Goal: Transaction & Acquisition: Purchase product/service

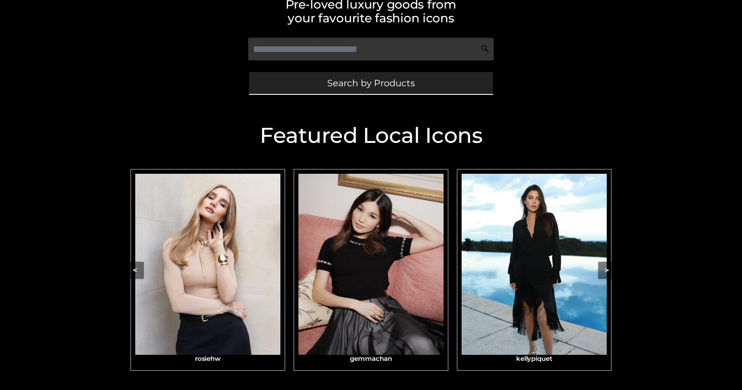
scroll to position [256, 0]
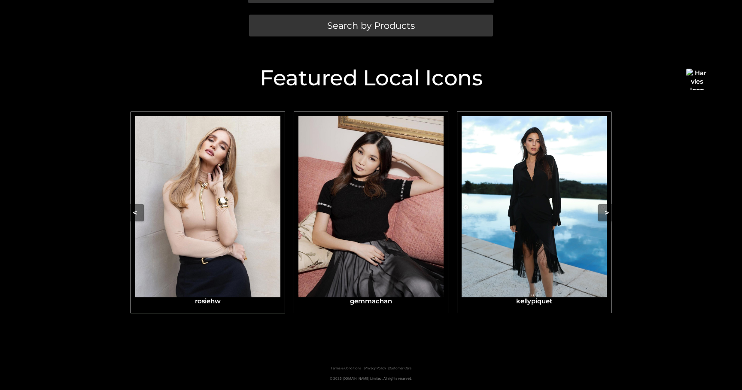
click at [196, 212] on img "Carousel Navigation" at bounding box center [207, 206] width 145 height 181
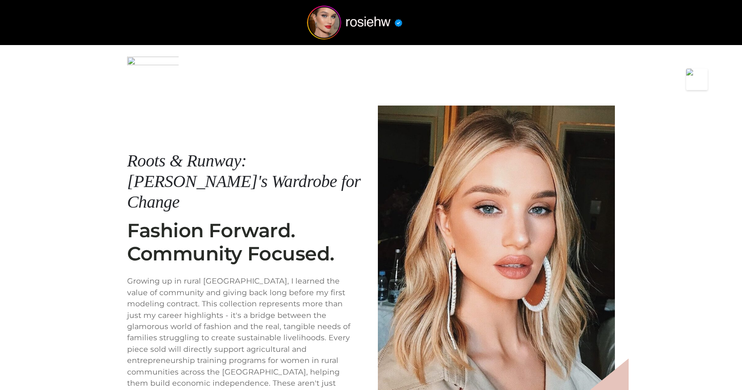
scroll to position [104, 0]
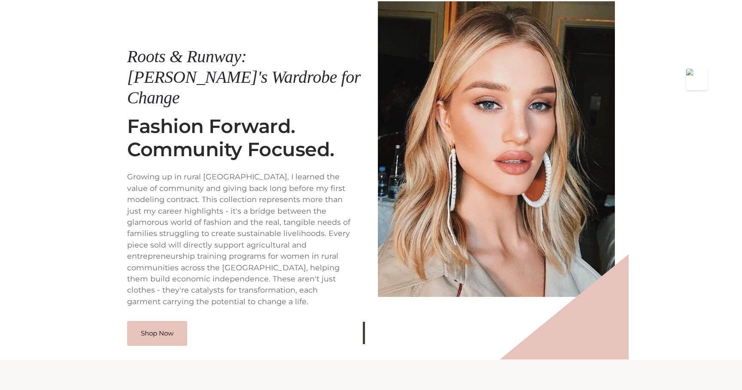
click at [154, 360] on footer "Terms & Conditions Privacy Policy Shipping Returns © 2025 Schmodel.Shop Limited…" at bounding box center [371, 385] width 742 height 51
click at [159, 320] on link "Shop Now" at bounding box center [157, 332] width 60 height 25
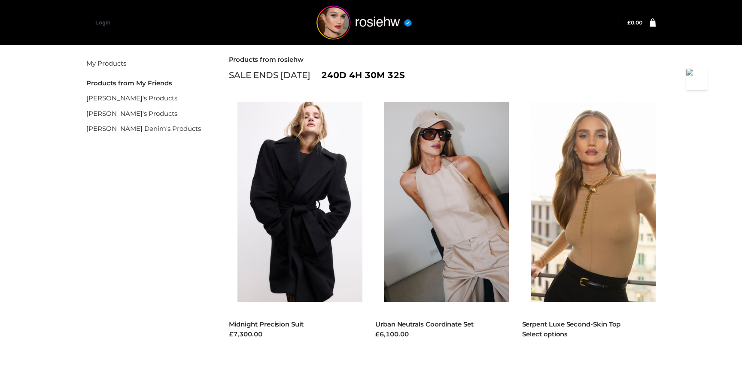
click at [586, 219] on img at bounding box center [598, 202] width 134 height 201
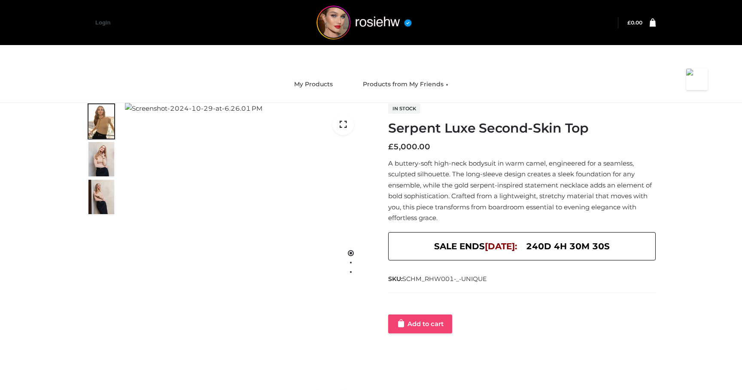
click at [405, 326] on link "Add to cart" at bounding box center [420, 324] width 64 height 19
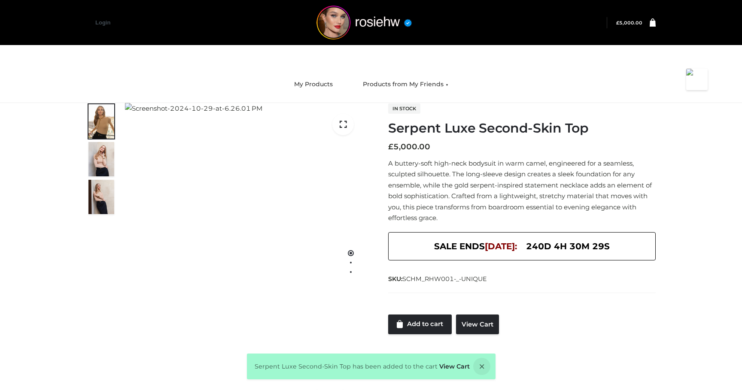
click at [451, 360] on div "Serpent Luxe Second-Skin Top has been added to the cart View Cart" at bounding box center [371, 367] width 249 height 26
click at [451, 363] on link "View Cart" at bounding box center [454, 367] width 30 height 8
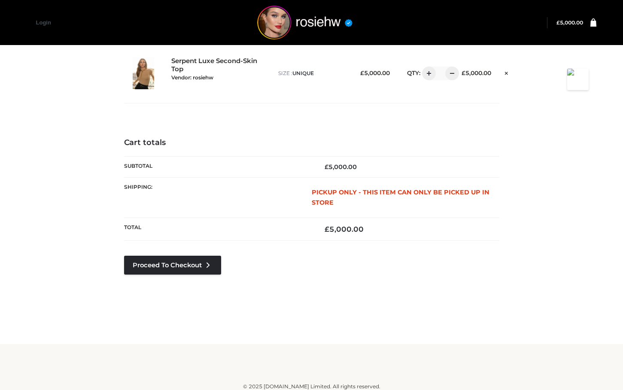
drag, startPoint x: 304, startPoint y: 194, endPoint x: 366, endPoint y: 209, distance: 64.0
click at [366, 209] on tr "Shipping: PICKUP ONLY - This item can only be picked up in store" at bounding box center [311, 197] width 375 height 40
click at [273, 22] on img at bounding box center [305, 23] width 129 height 34
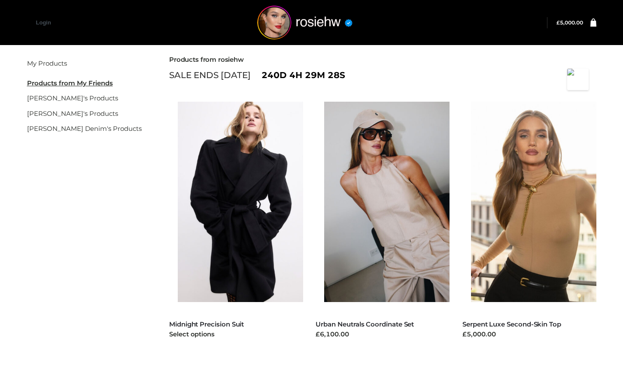
click at [241, 211] on img at bounding box center [245, 202] width 134 height 201
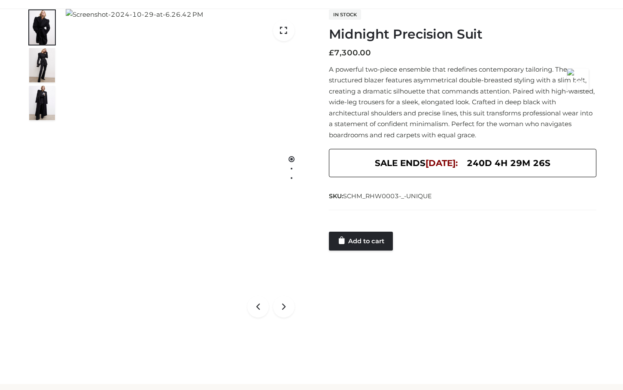
scroll to position [100, 0]
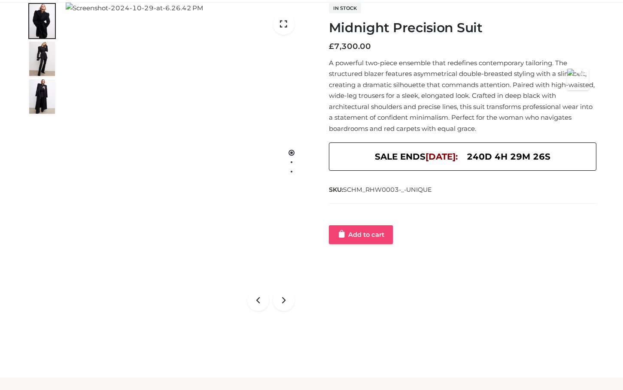
click at [365, 234] on link "Add to cart" at bounding box center [361, 234] width 64 height 19
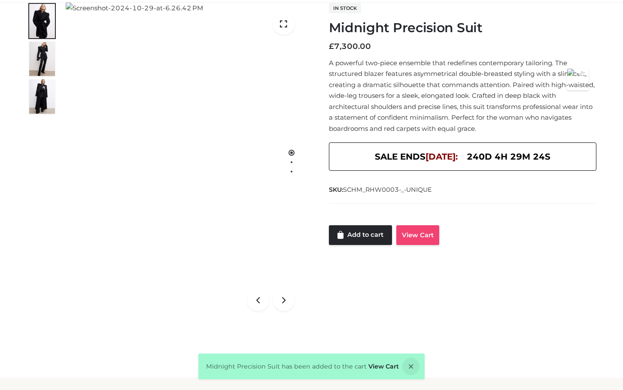
click at [415, 238] on link "View Cart" at bounding box center [417, 235] width 43 height 20
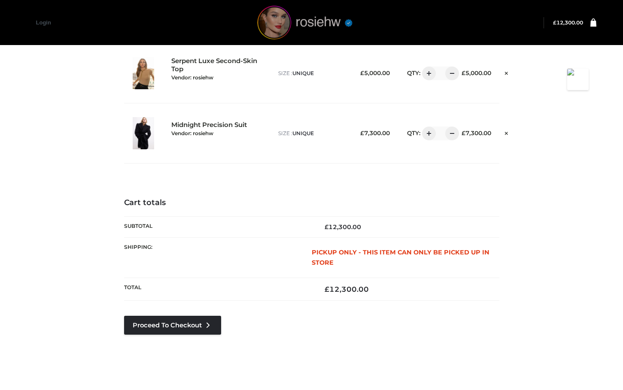
click at [298, 18] on img at bounding box center [305, 23] width 129 height 34
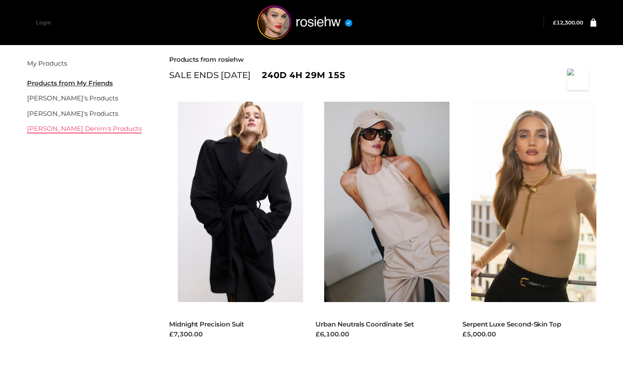
click at [80, 130] on link "[PERSON_NAME] Denim's Products" at bounding box center [84, 129] width 115 height 8
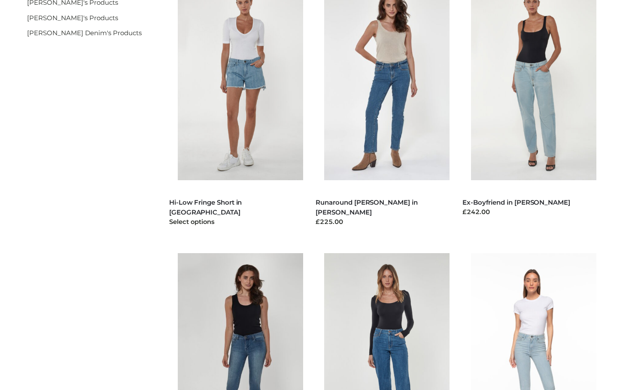
scroll to position [99, 0]
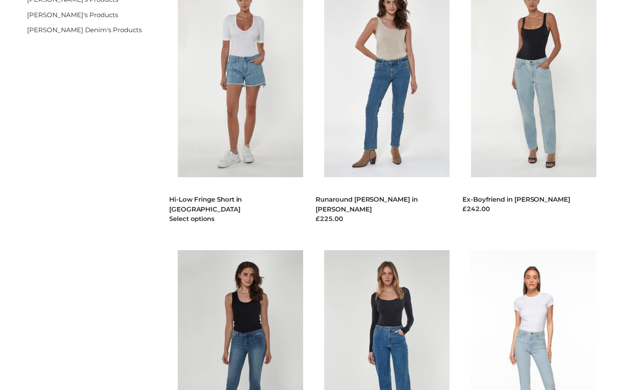
click at [259, 88] on img at bounding box center [245, 77] width 134 height 201
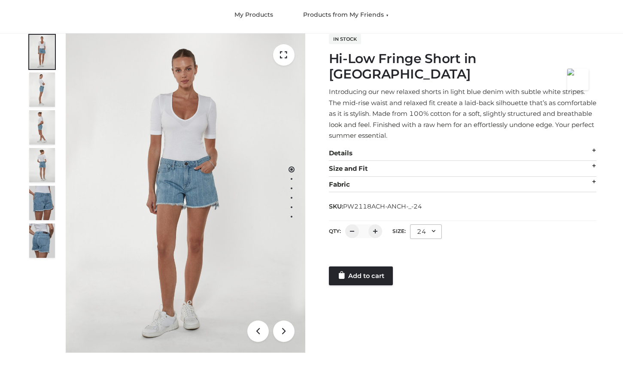
scroll to position [139, 0]
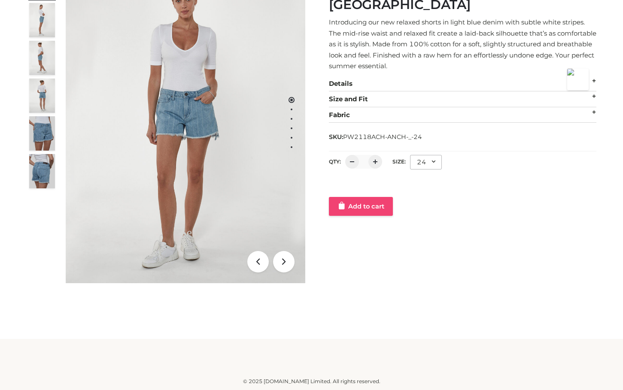
click at [374, 198] on link "Add to cart" at bounding box center [361, 206] width 64 height 19
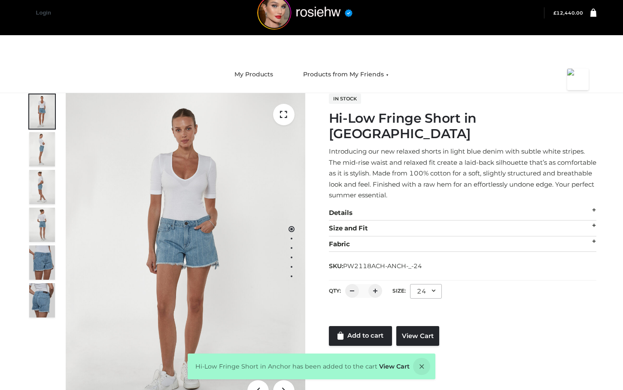
scroll to position [0, 0]
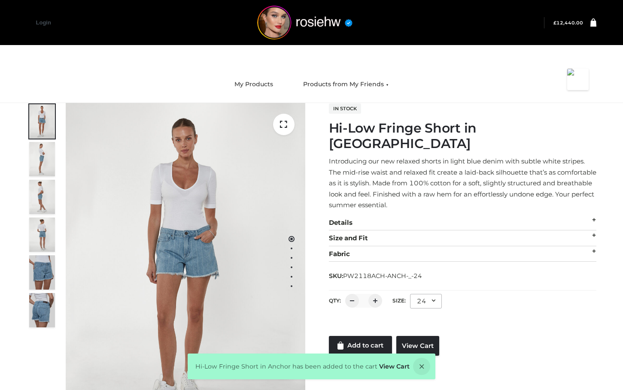
click at [575, 22] on bdi "£ 12,440.00" at bounding box center [569, 23] width 30 height 6
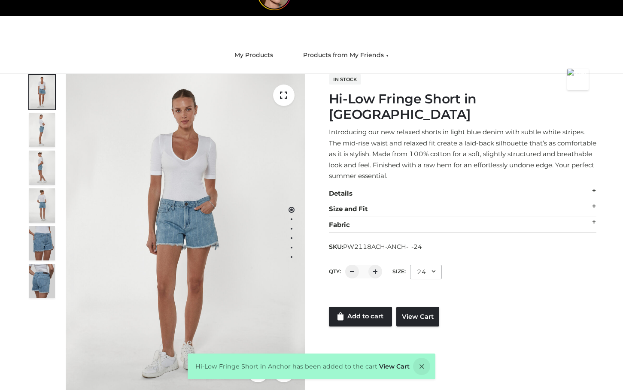
scroll to position [139, 0]
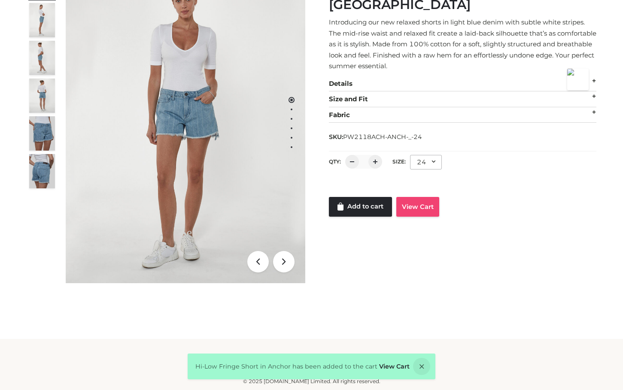
click at [419, 197] on link "View Cart" at bounding box center [417, 207] width 43 height 20
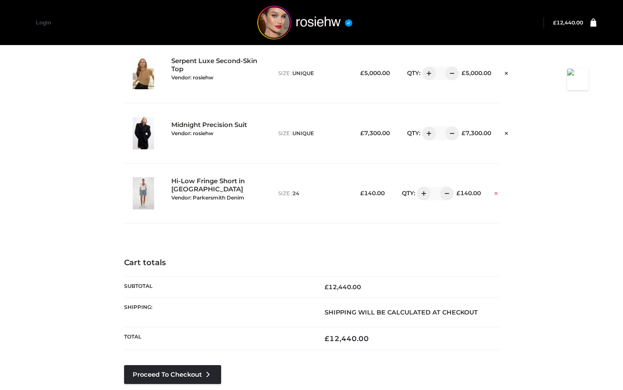
click at [496, 189] on link at bounding box center [496, 192] width 13 height 11
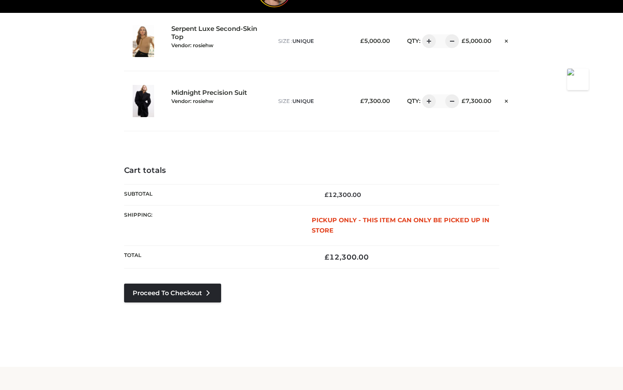
scroll to position [33, 0]
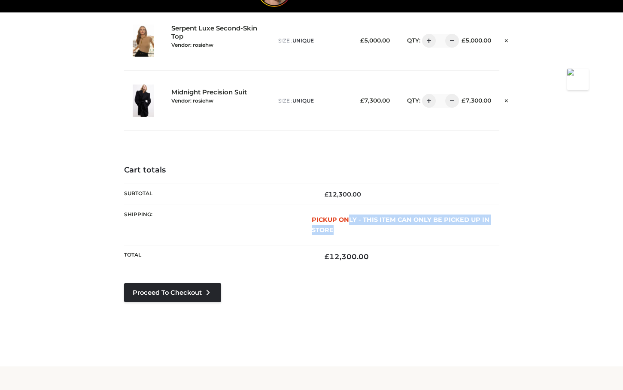
drag, startPoint x: 349, startPoint y: 219, endPoint x: 378, endPoint y: 231, distance: 30.8
click at [378, 231] on p "PICKUP ONLY - This item can only be picked up in store" at bounding box center [406, 225] width 188 height 21
click at [396, 235] on p "PICKUP ONLY - This item can only be picked up in store" at bounding box center [406, 225] width 188 height 21
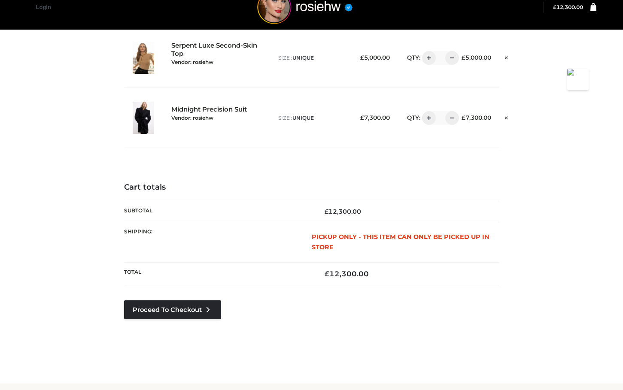
scroll to position [16, 0]
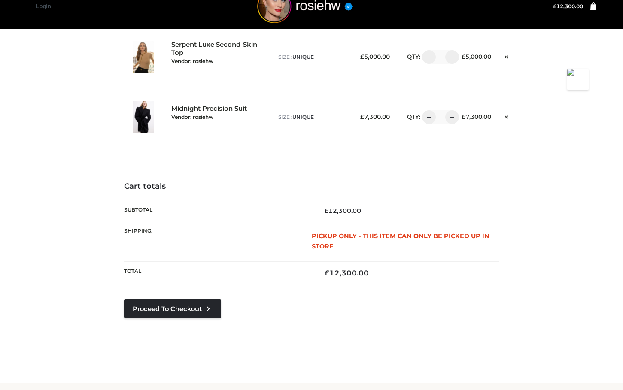
drag, startPoint x: 347, startPoint y: 242, endPoint x: 291, endPoint y: 236, distance: 56.6
click at [291, 236] on tr "Shipping: PICKUP ONLY - This item can only be picked up in store" at bounding box center [311, 241] width 375 height 40
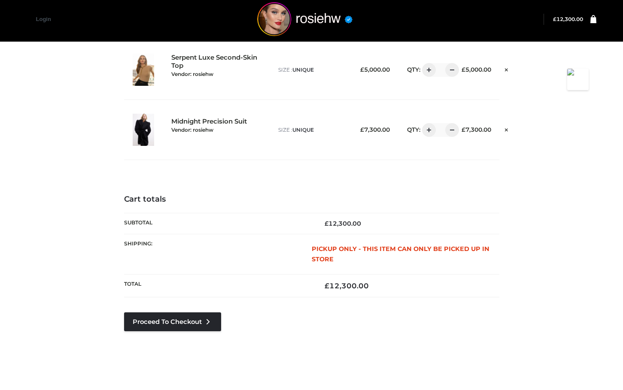
scroll to position [0, 0]
